Goal: Find specific page/section: Find specific page/section

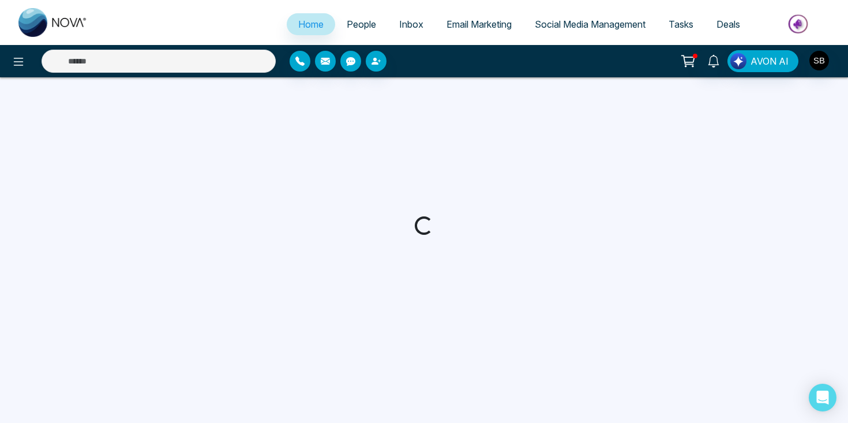
select select "*"
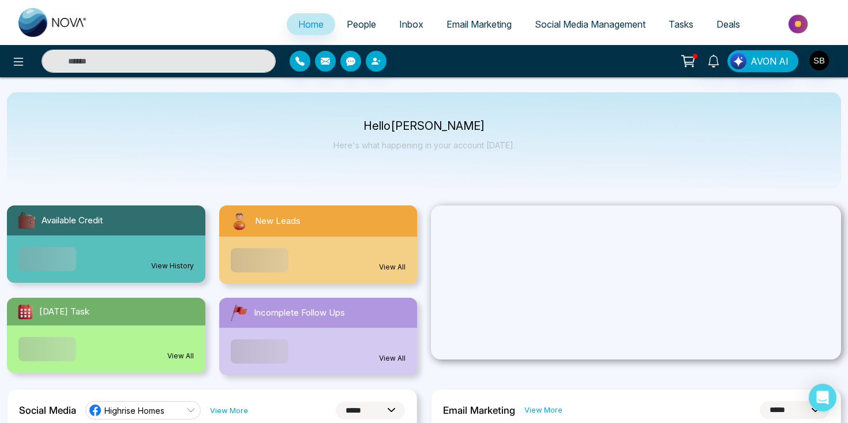
click at [448, 32] on link "Email Marketing" at bounding box center [479, 24] width 88 height 22
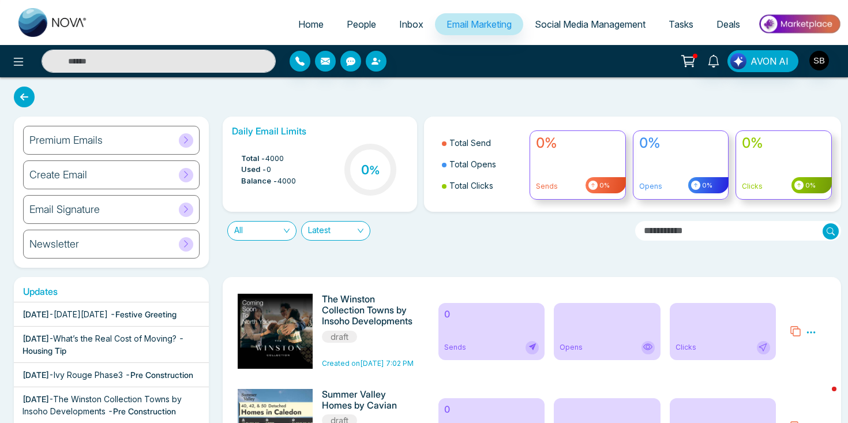
click at [162, 136] on div "Premium Emails" at bounding box center [111, 140] width 177 height 29
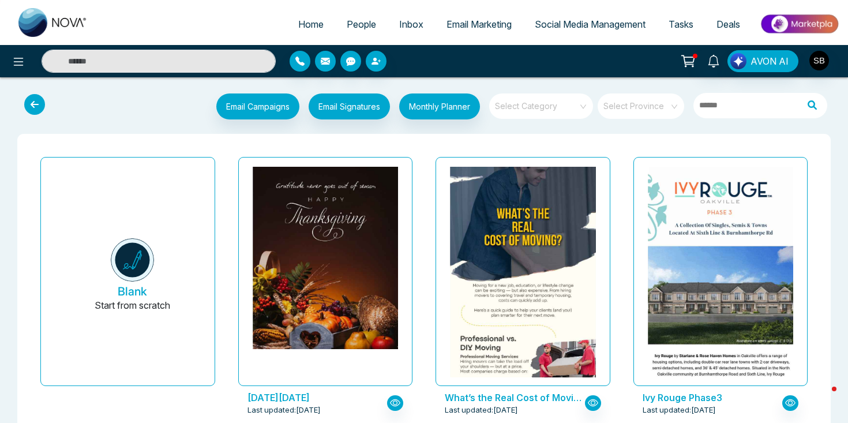
click at [350, 24] on span "People" at bounding box center [361, 24] width 29 height 12
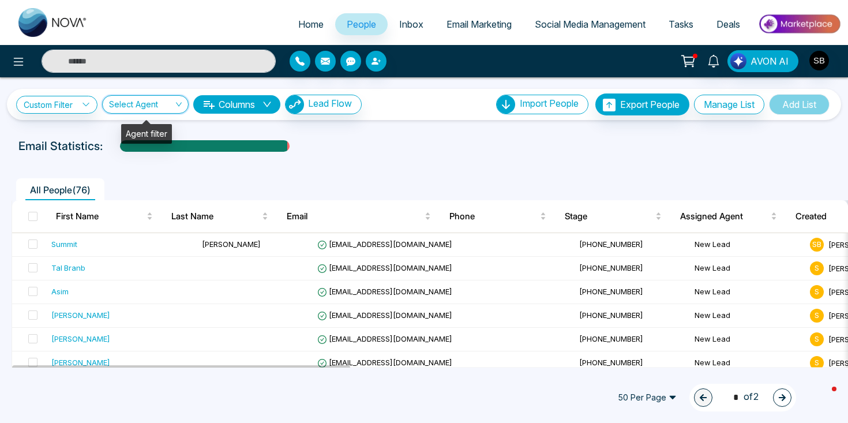
click at [159, 104] on input "search" at bounding box center [141, 107] width 65 height 22
